Goal: Find specific page/section: Find specific page/section

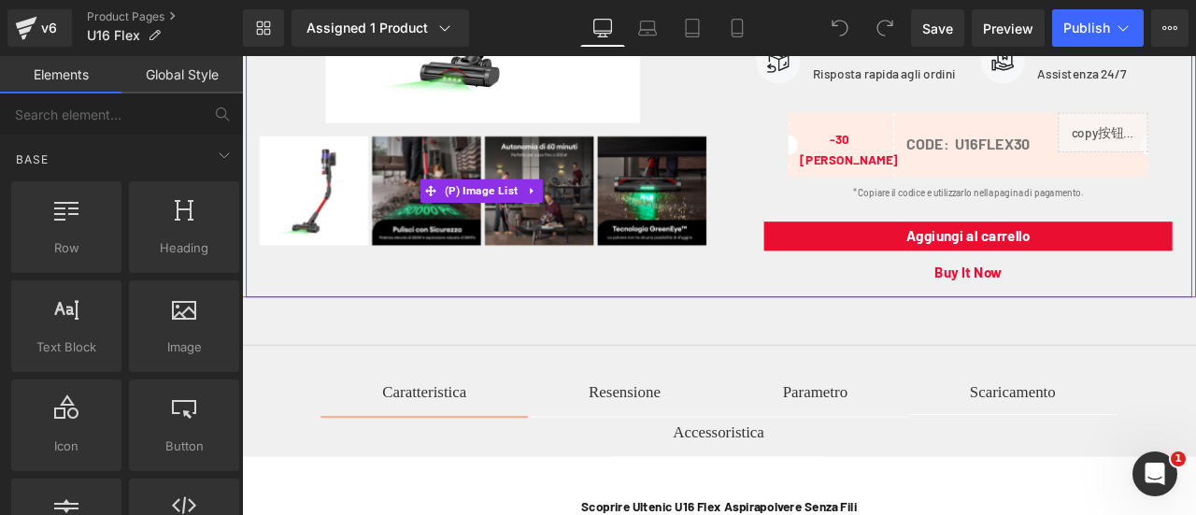
scroll to position [934, 0]
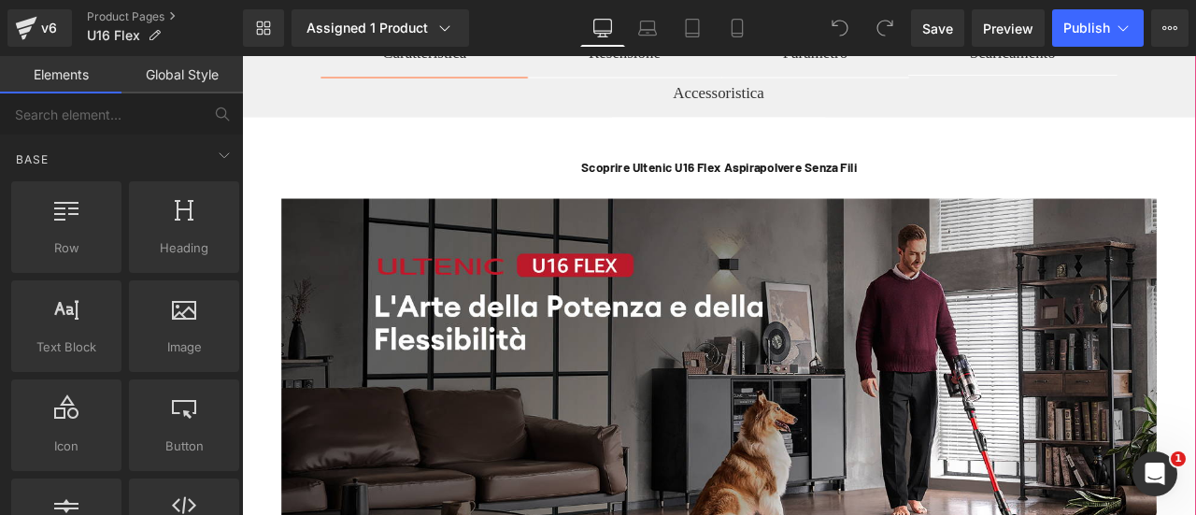
click at [695, 67] on div "Resensione" at bounding box center [695, 53] width 85 height 36
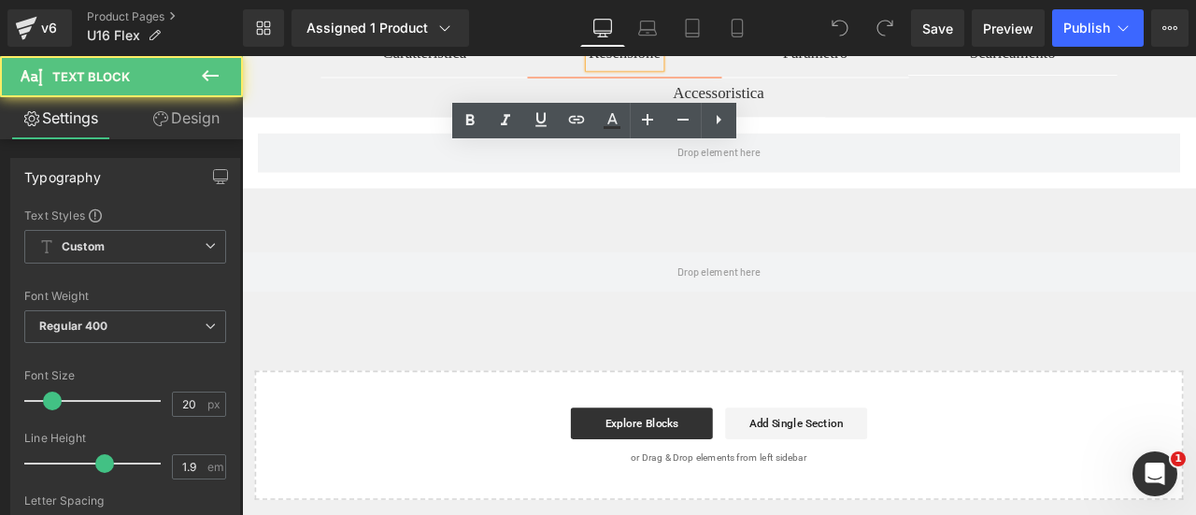
scroll to position [748, 0]
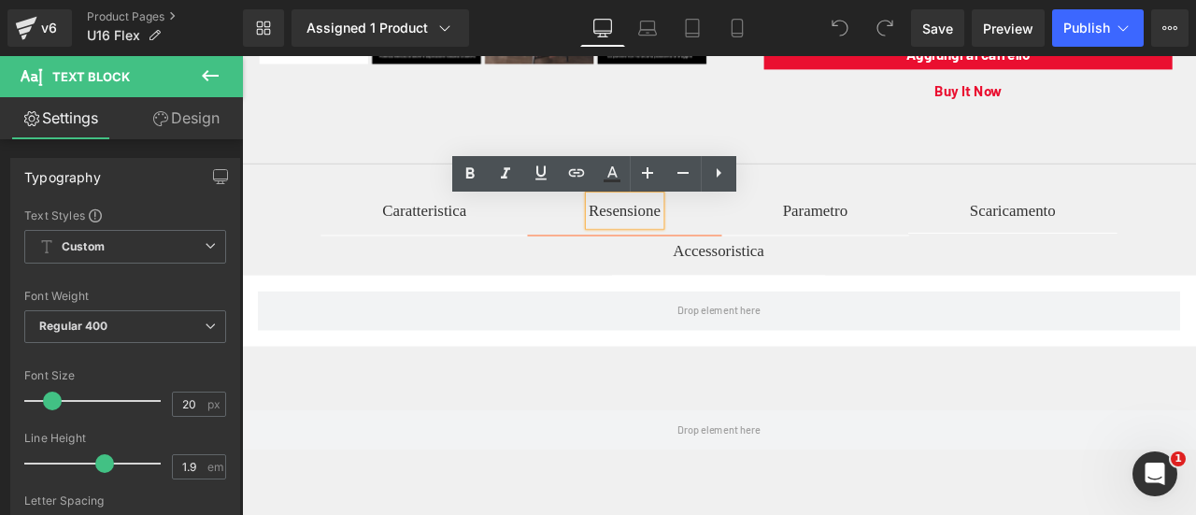
click at [956, 250] on div "Parametro" at bounding box center [921, 239] width 77 height 36
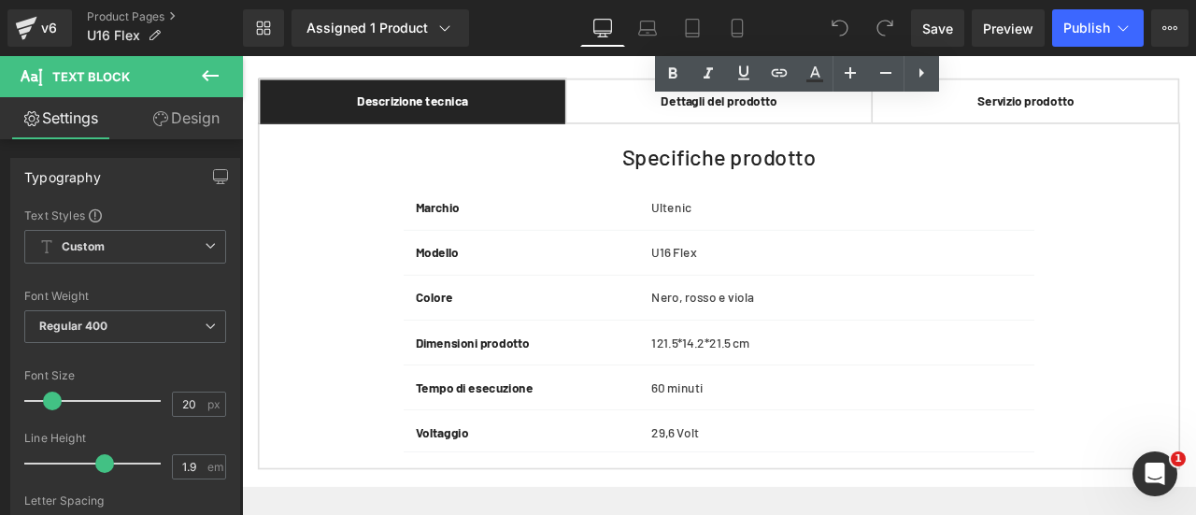
scroll to position [934, 0]
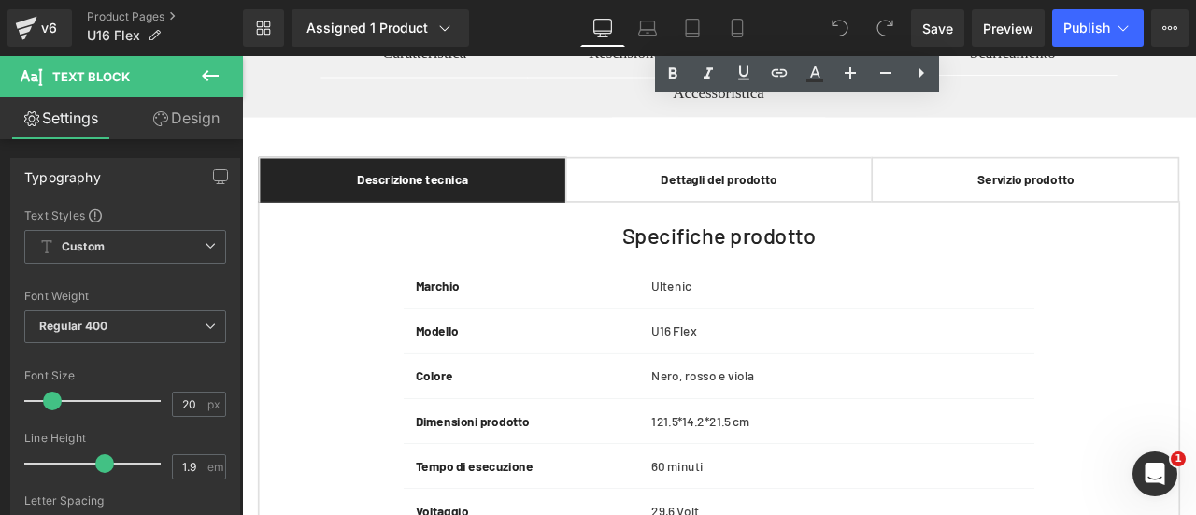
click at [242, 56] on div at bounding box center [242, 56] width 0 height 0
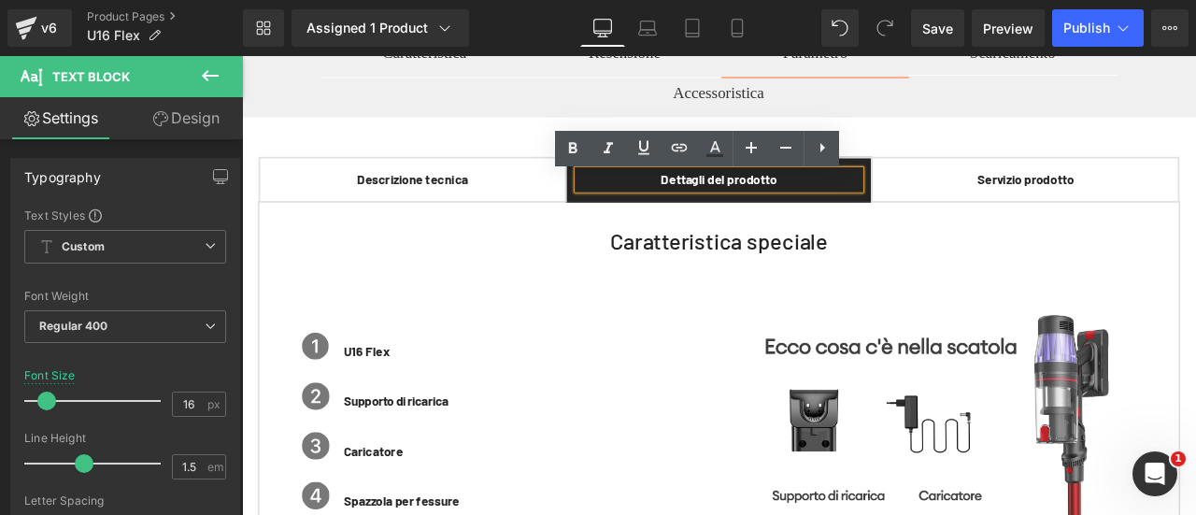
click at [1183, 211] on span "Servizio prodotto" at bounding box center [1170, 202] width 115 height 18
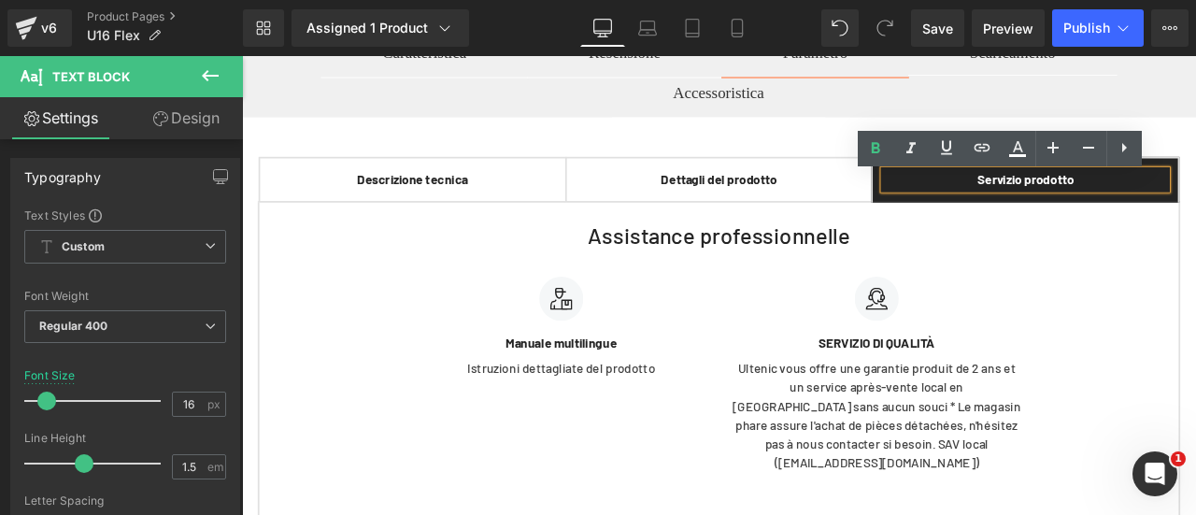
click at [492, 211] on span "Descrizione tecnica" at bounding box center [444, 202] width 132 height 18
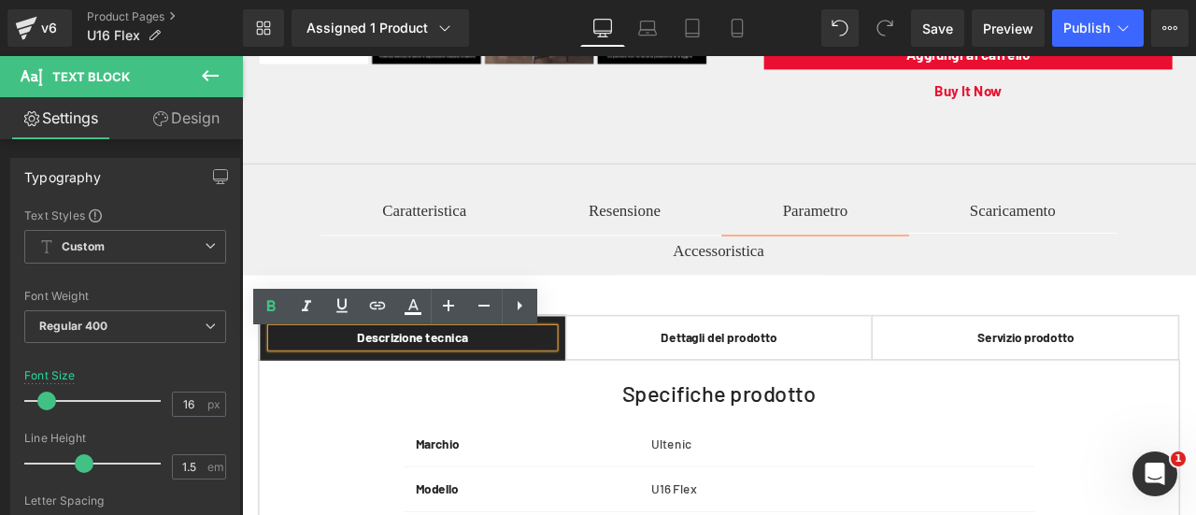
click at [1137, 252] on div "Scaricamento" at bounding box center [1156, 238] width 102 height 38
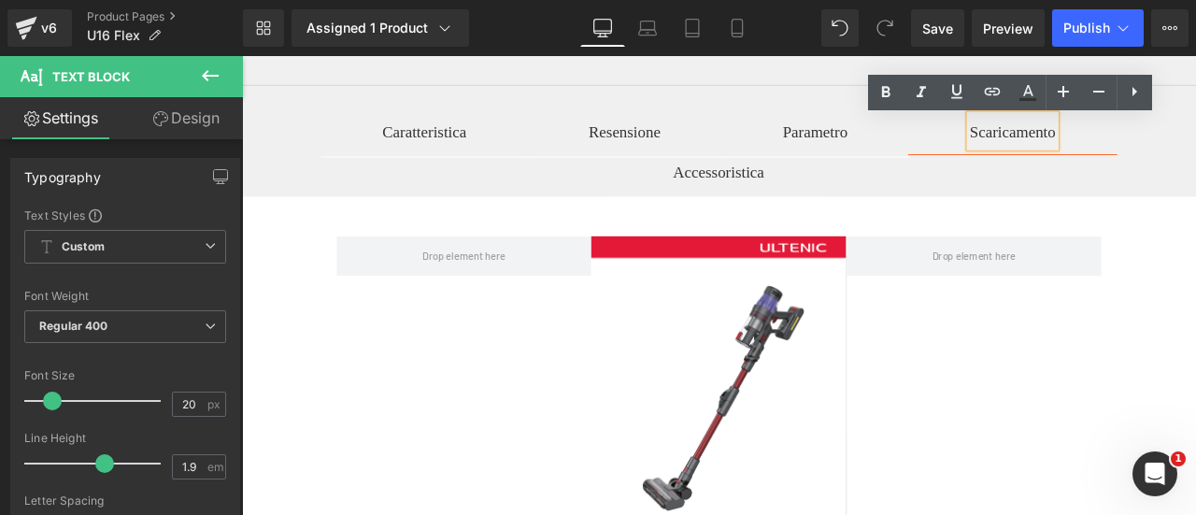
click at [786, 192] on div "Accessoristica" at bounding box center [807, 194] width 108 height 36
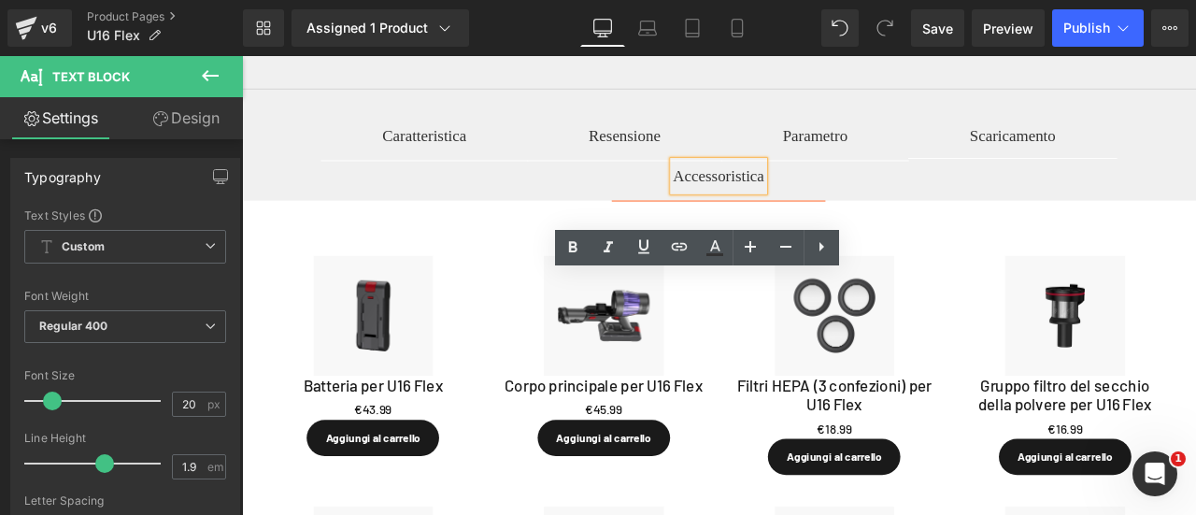
scroll to position [654, 0]
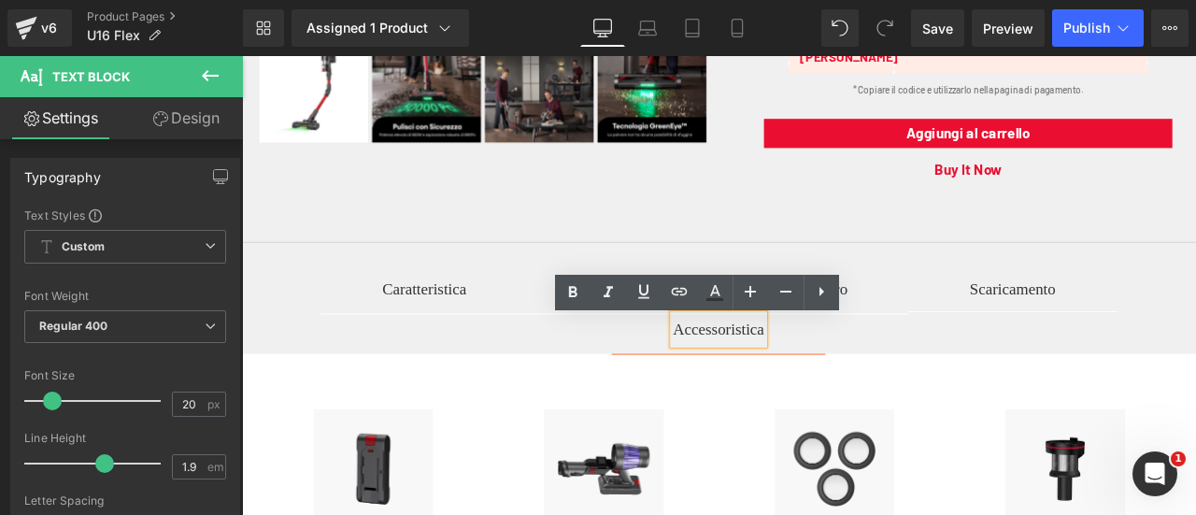
click at [983, 331] on span "Parametro Text Block" at bounding box center [921, 338] width 222 height 47
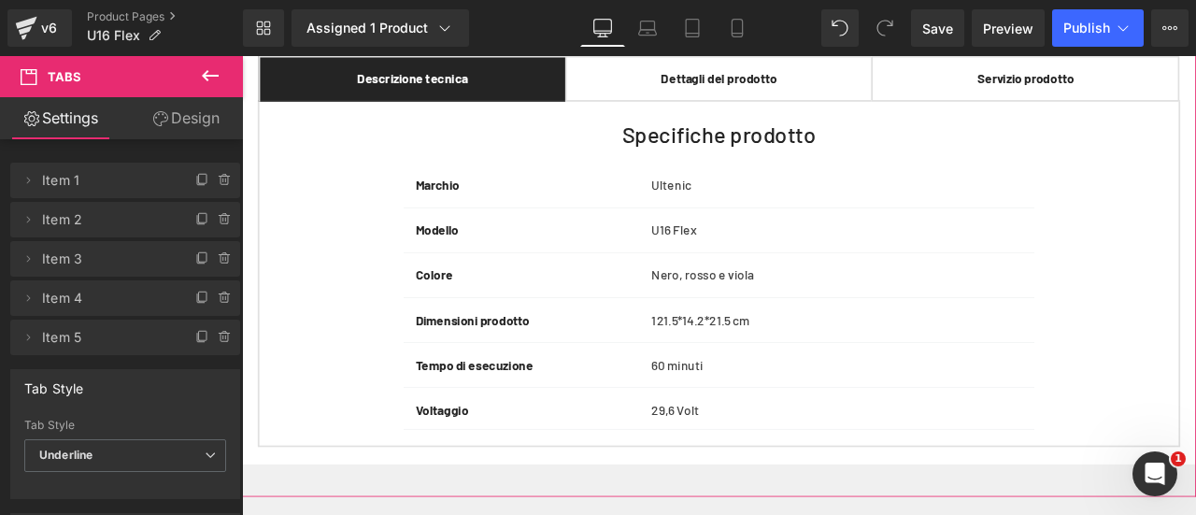
scroll to position [1121, 0]
